Goal: Information Seeking & Learning: Learn about a topic

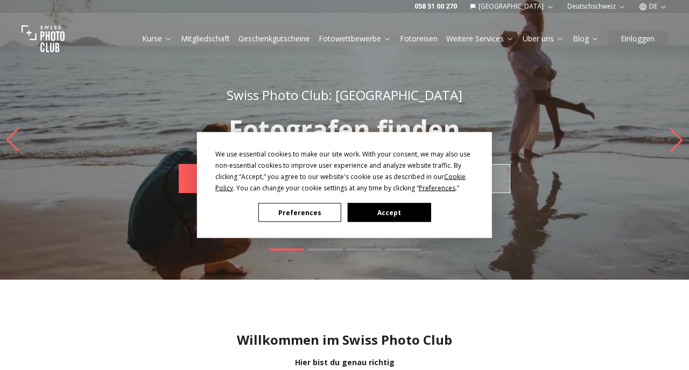
click at [319, 208] on button "Preferences" at bounding box center [299, 212] width 83 height 19
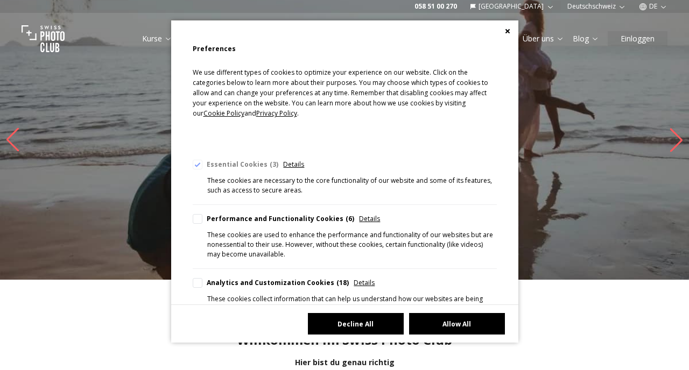
click at [361, 321] on button "Decline All" at bounding box center [356, 324] width 96 height 22
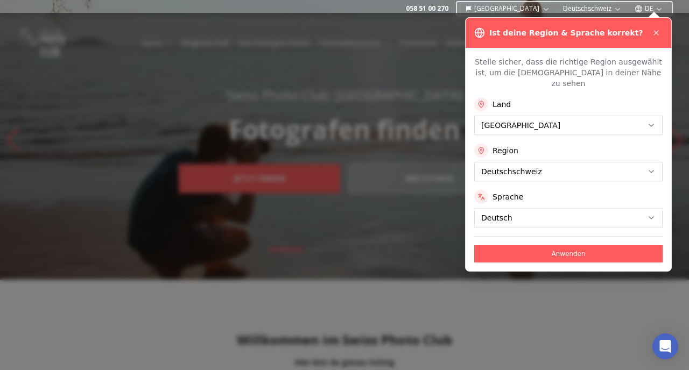
click at [566, 245] on button "Anwenden" at bounding box center [568, 253] width 188 height 17
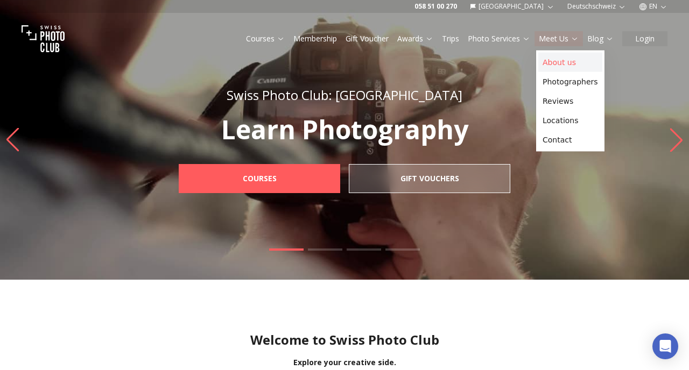
click at [559, 58] on link "About us" at bounding box center [570, 62] width 64 height 19
